Goal: Register for event/course

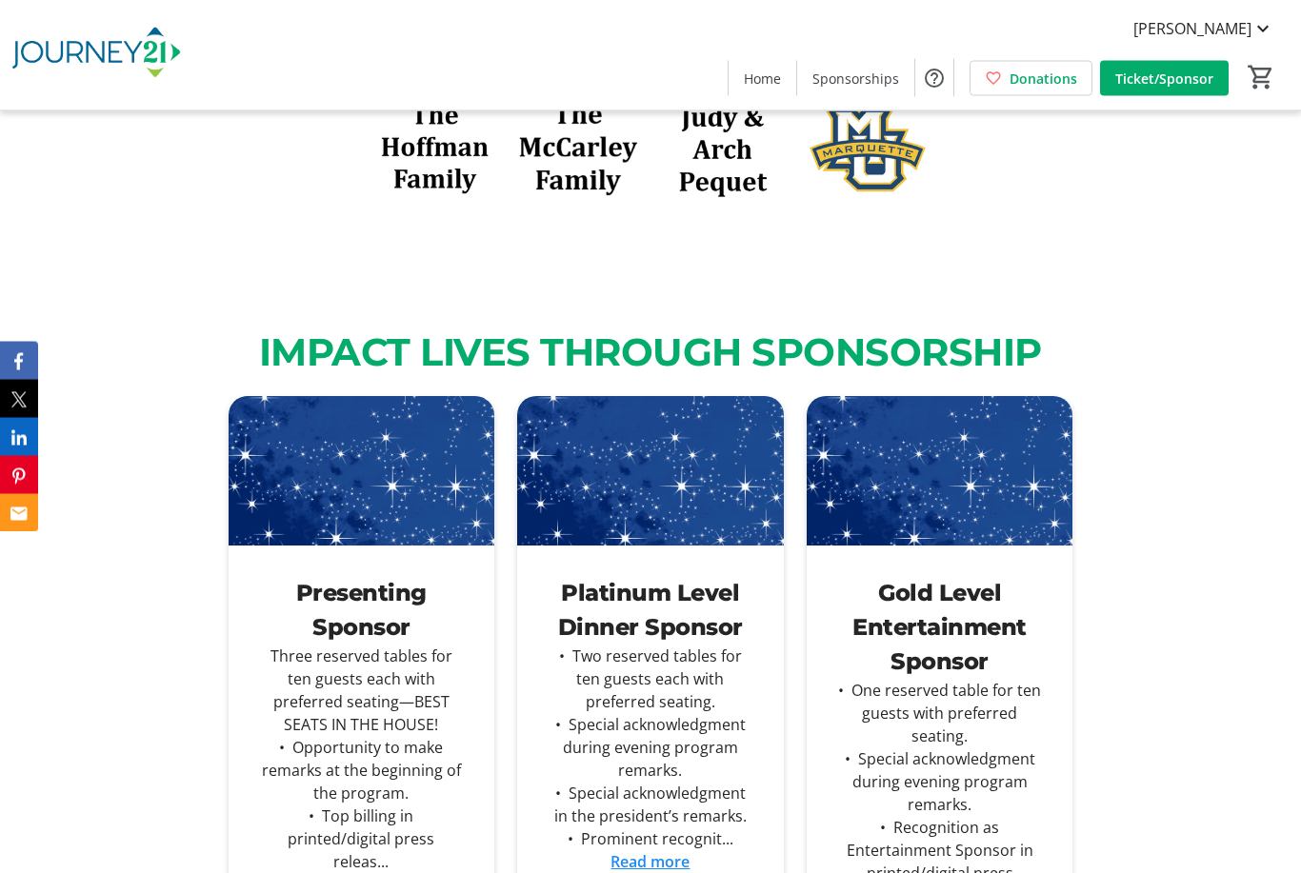
scroll to position [2995, 0]
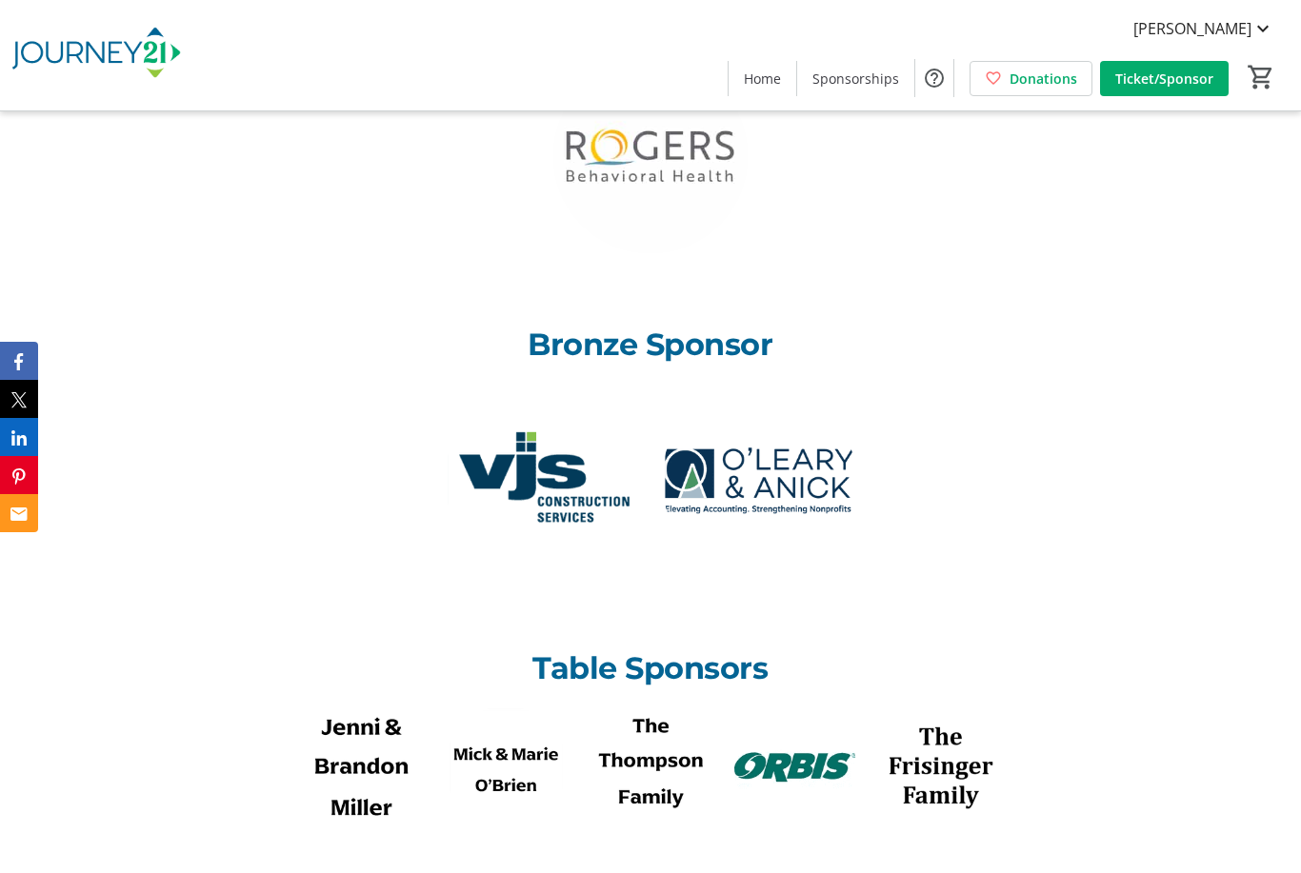
scroll to position [2179, 0]
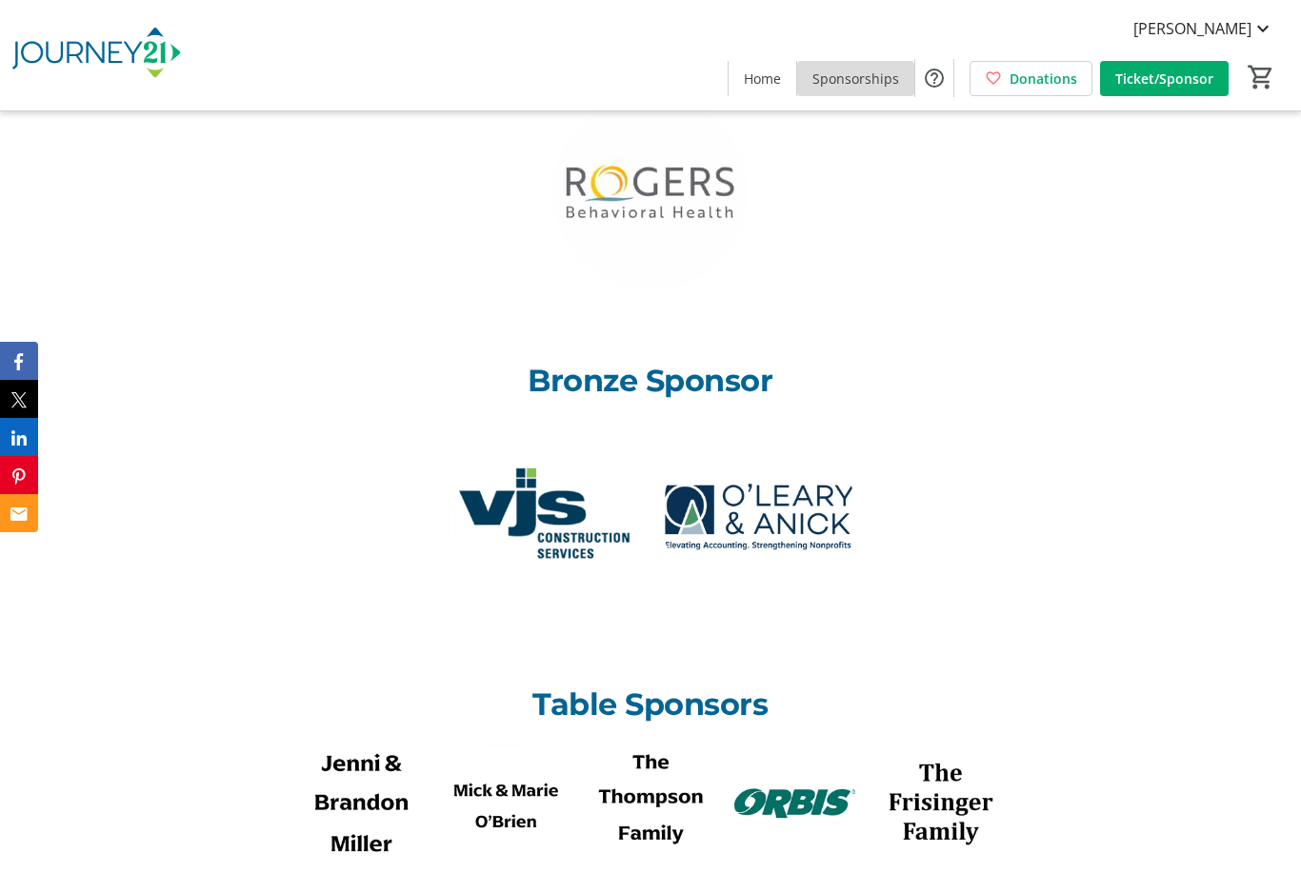
click at [871, 80] on span "Sponsorships" at bounding box center [855, 79] width 87 height 20
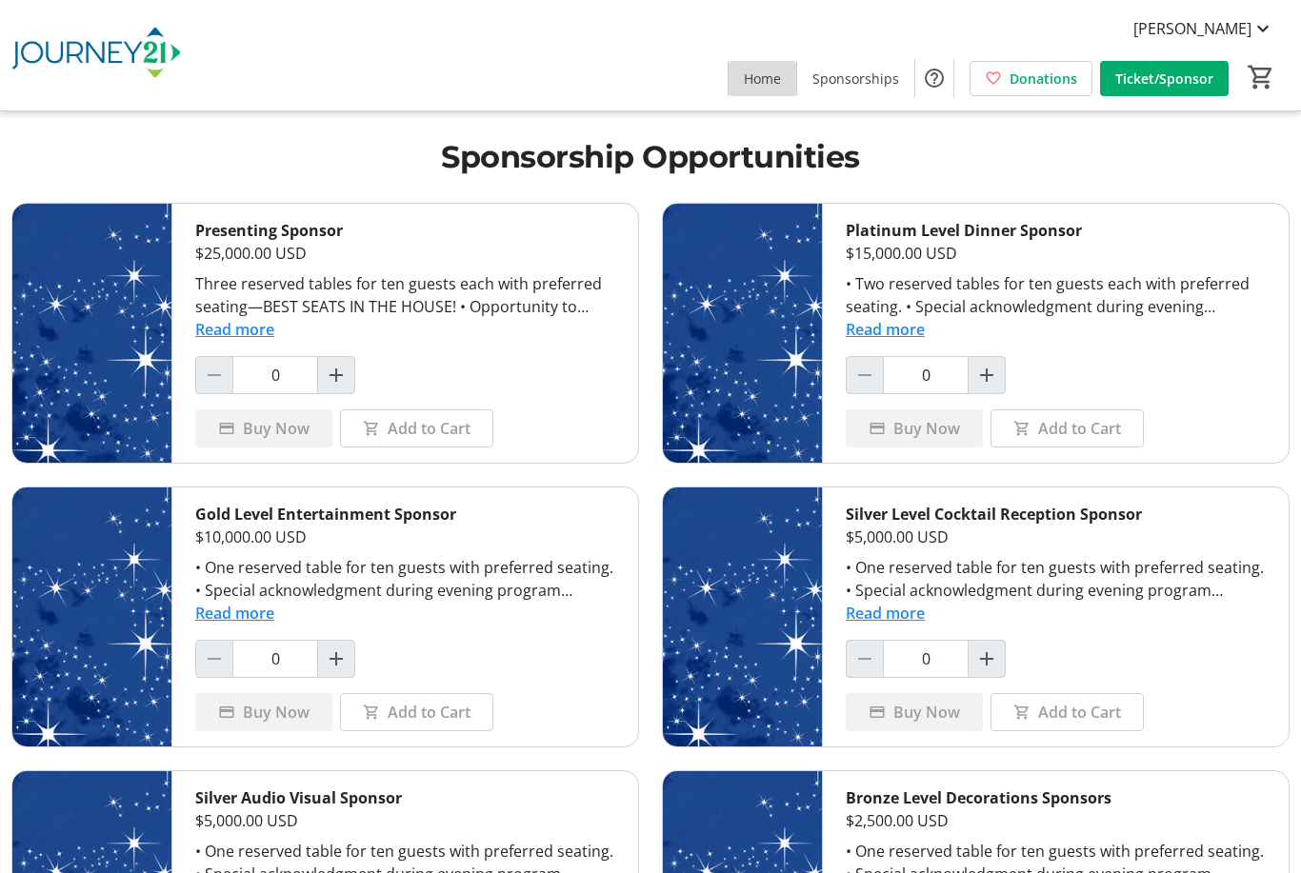
click at [763, 93] on span at bounding box center [763, 78] width 68 height 46
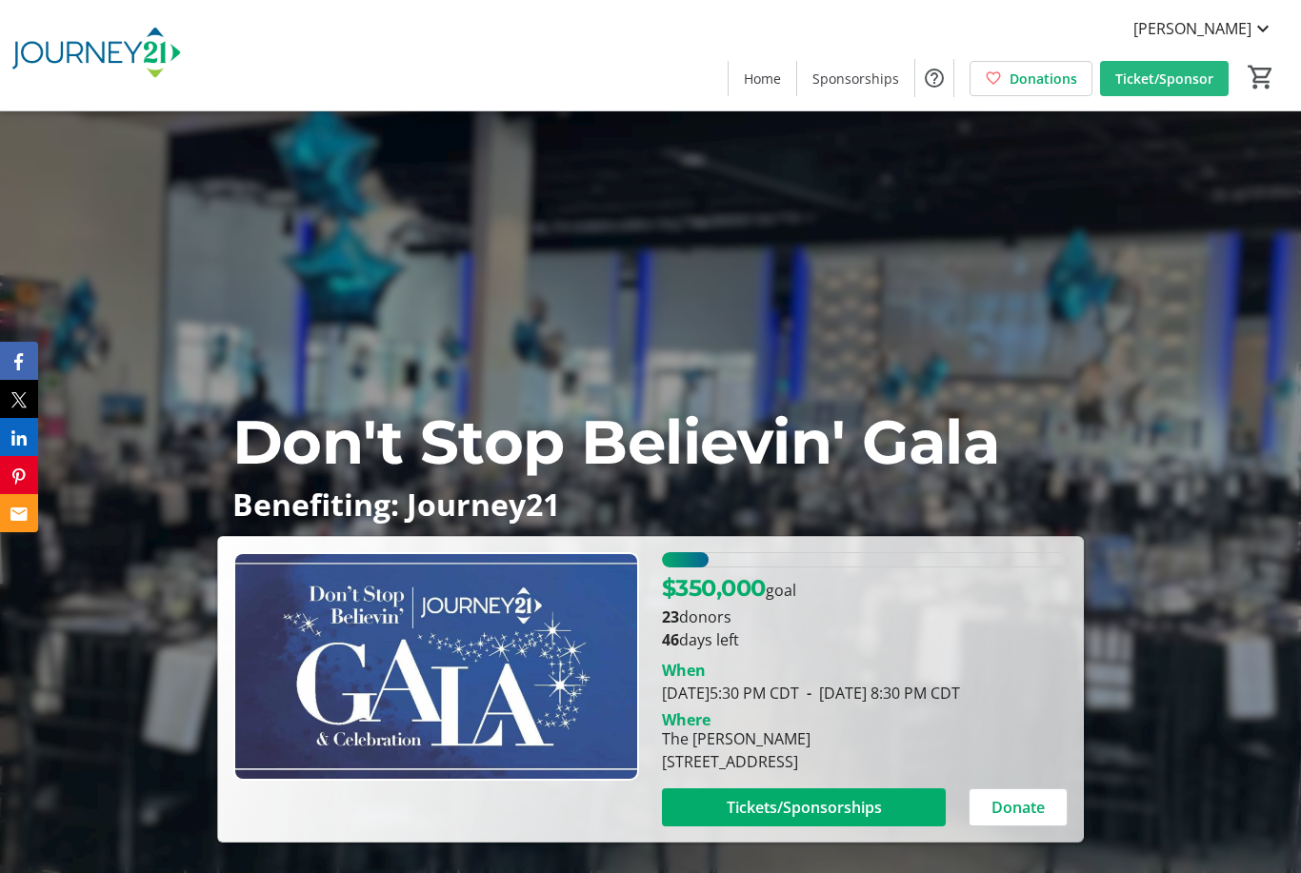
click at [1177, 79] on span "Ticket/Sponsor" at bounding box center [1164, 79] width 98 height 20
